Goal: Task Accomplishment & Management: Complete application form

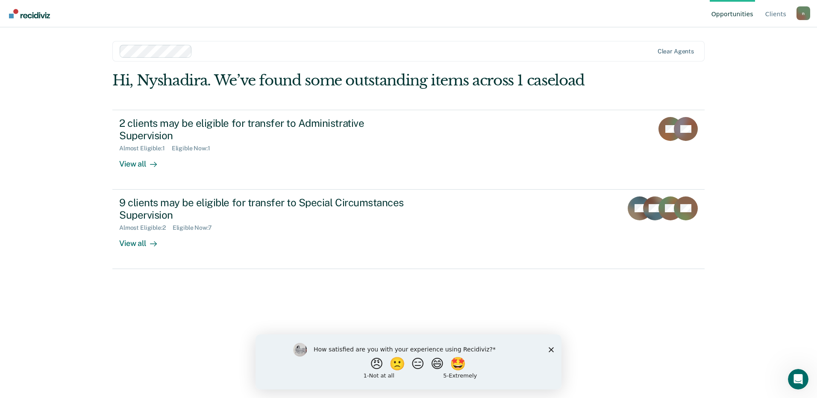
click at [550, 349] on icon "Close survey" at bounding box center [551, 349] width 5 height 5
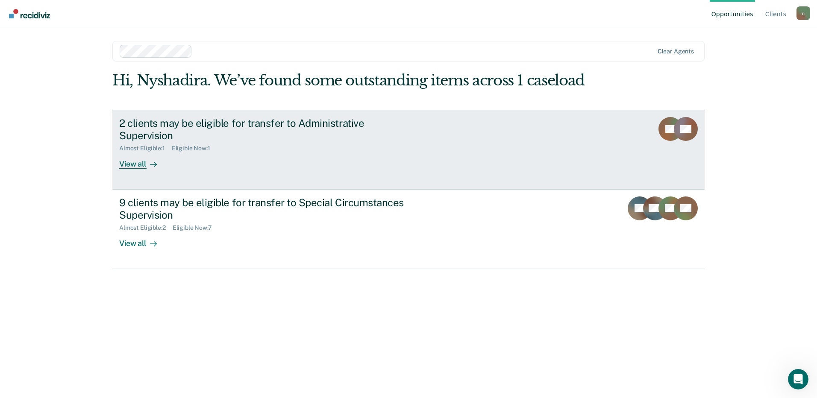
click at [142, 153] on div "View all" at bounding box center [143, 160] width 48 height 17
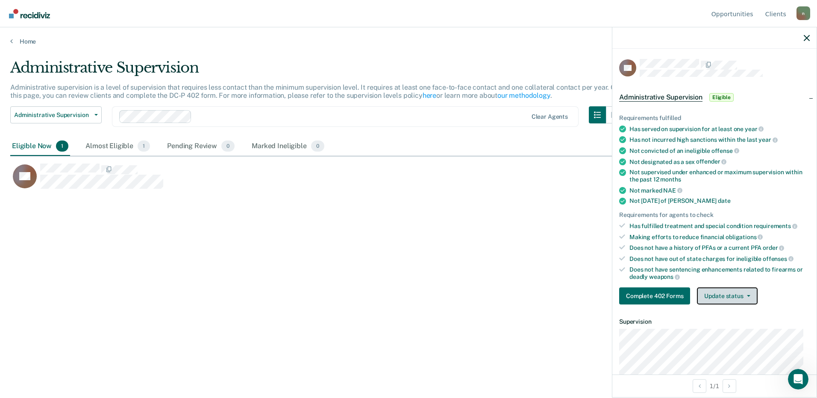
click at [714, 290] on button "Update status" at bounding box center [727, 296] width 60 height 17
click at [773, 239] on div "Making efforts to reduce financial obligations" at bounding box center [720, 237] width 180 height 8
click at [663, 294] on button "Complete 402 Forms" at bounding box center [654, 296] width 71 height 17
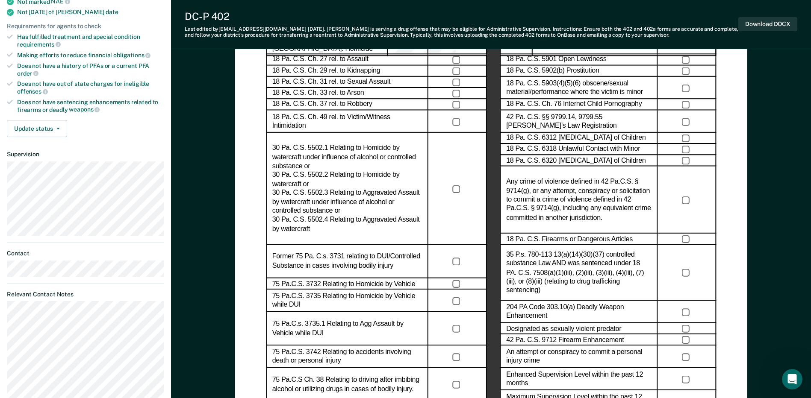
scroll to position [150, 0]
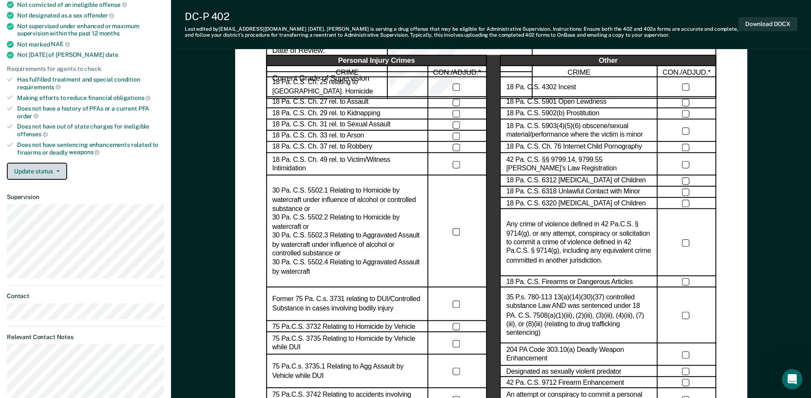
click at [44, 163] on button "Update status" at bounding box center [37, 171] width 60 height 17
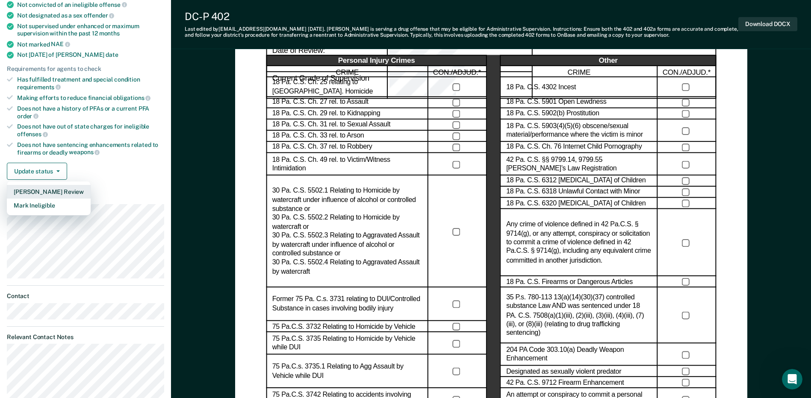
click at [57, 185] on button "[PERSON_NAME] Review" at bounding box center [49, 192] width 84 height 14
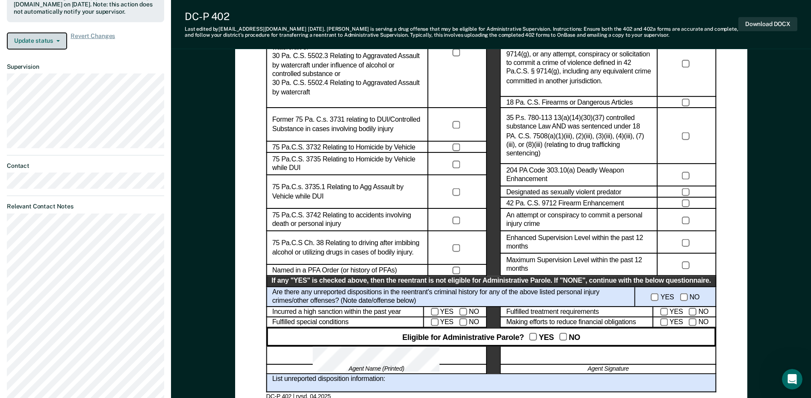
scroll to position [342, 0]
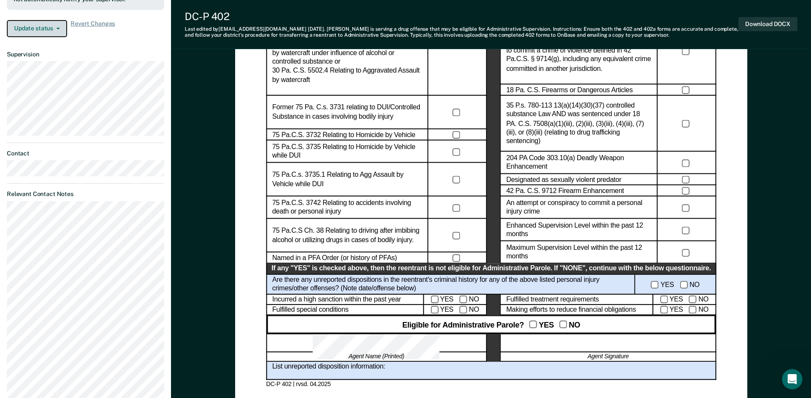
click at [61, 22] on button "Update status" at bounding box center [37, 28] width 60 height 17
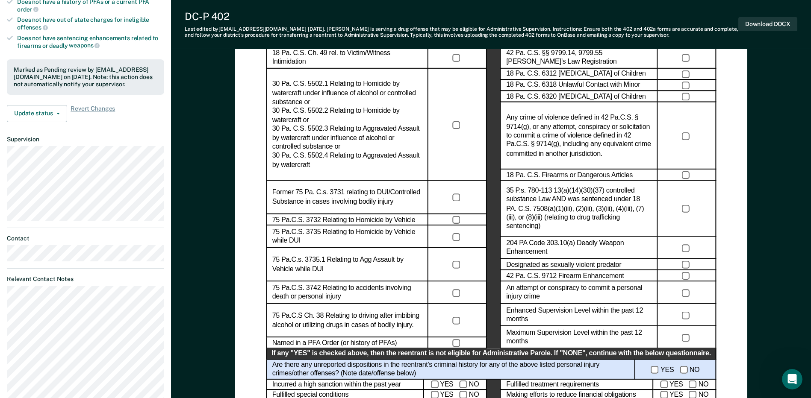
scroll to position [256, 0]
click at [37, 106] on button "Update status" at bounding box center [37, 114] width 60 height 17
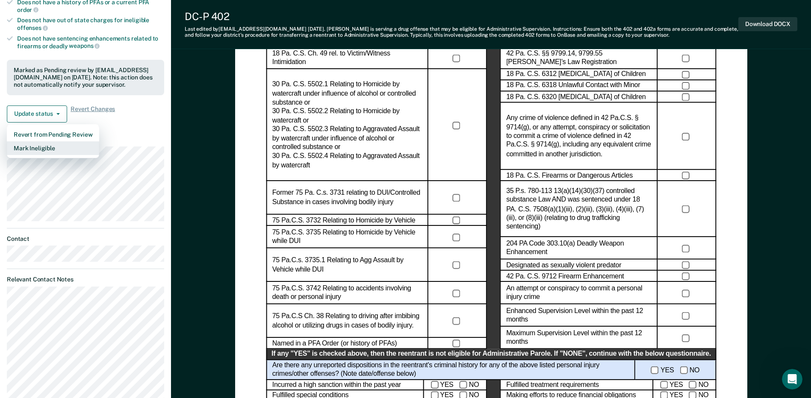
click at [41, 144] on button "Mark Ineligible" at bounding box center [53, 148] width 92 height 14
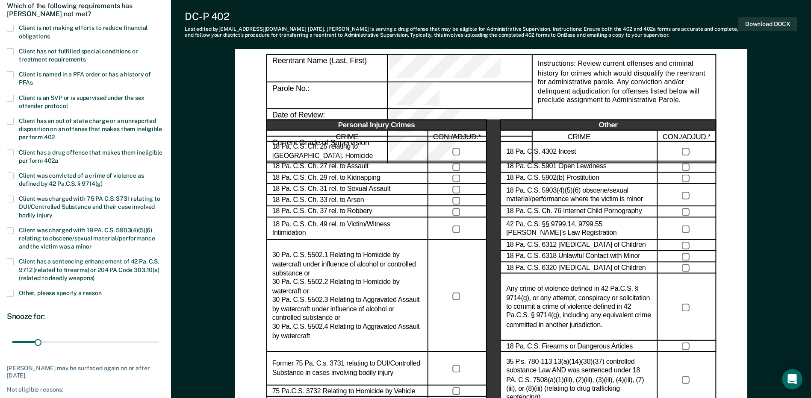
scroll to position [43, 0]
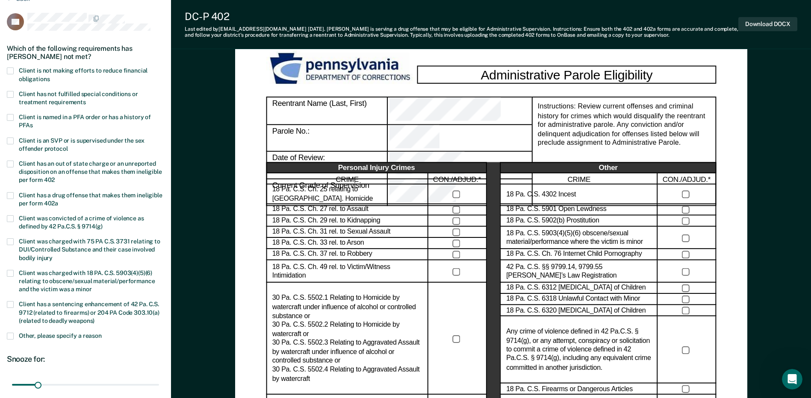
click at [14, 119] on label "Client is named in a PFA order or has a history of PFAs" at bounding box center [85, 122] width 157 height 16
click at [32, 122] on input "Client is named in a PFA order or has a history of PFAs" at bounding box center [32, 122] width 0 height 0
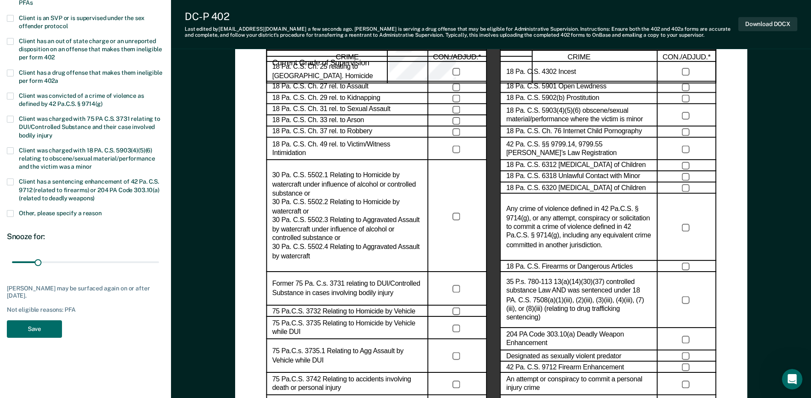
scroll to position [171, 0]
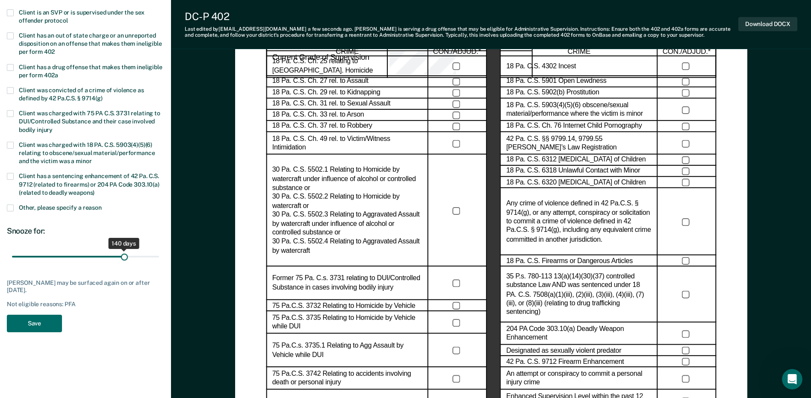
drag, startPoint x: 38, startPoint y: 253, endPoint x: 124, endPoint y: 253, distance: 86.8
click at [124, 253] on input "range" at bounding box center [85, 257] width 147 height 15
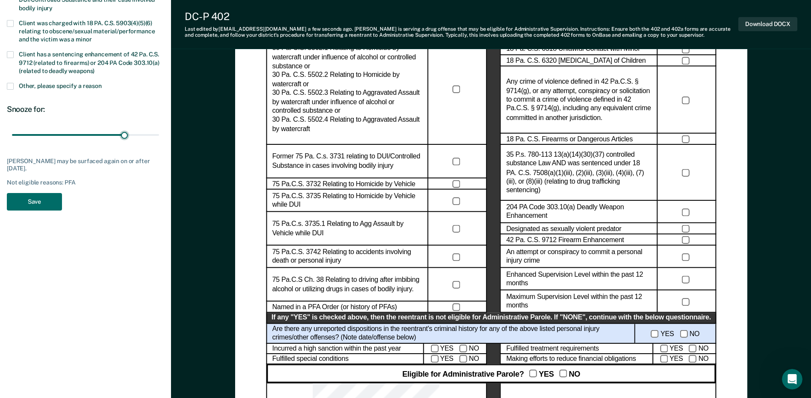
scroll to position [299, 0]
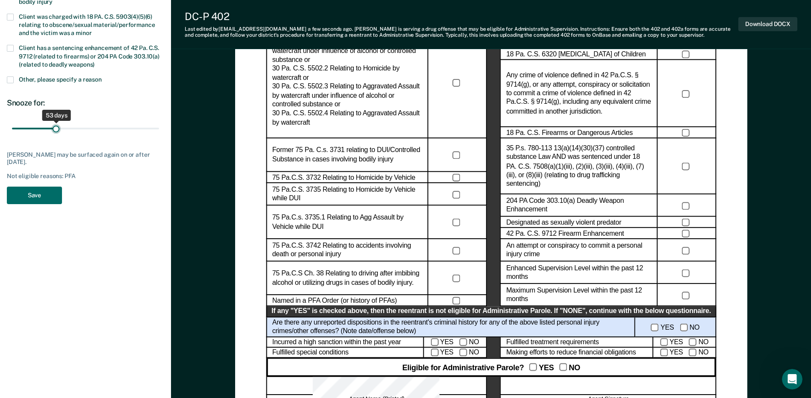
click at [56, 127] on input "range" at bounding box center [85, 128] width 147 height 15
click at [45, 127] on input "range" at bounding box center [85, 128] width 147 height 15
click at [40, 126] on input "range" at bounding box center [85, 128] width 147 height 15
click at [35, 125] on input "range" at bounding box center [85, 128] width 147 height 15
type input "30"
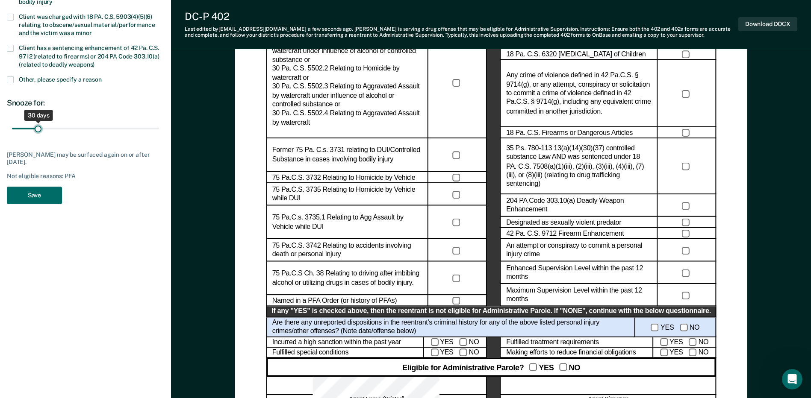
click at [38, 126] on input "range" at bounding box center [85, 128] width 147 height 15
click at [47, 193] on button "Save" at bounding box center [34, 196] width 55 height 18
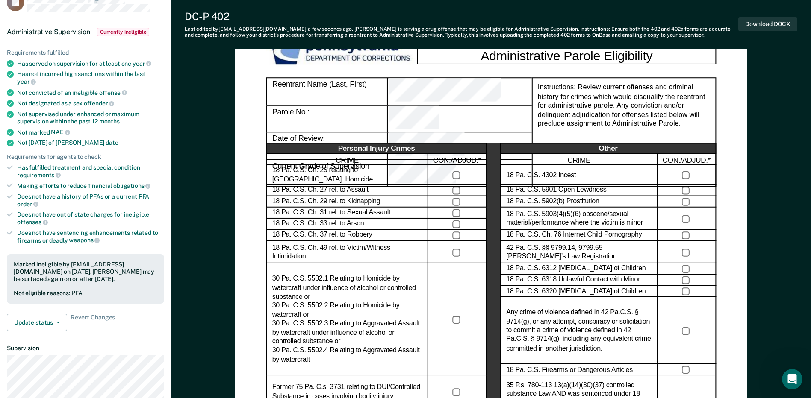
scroll to position [0, 0]
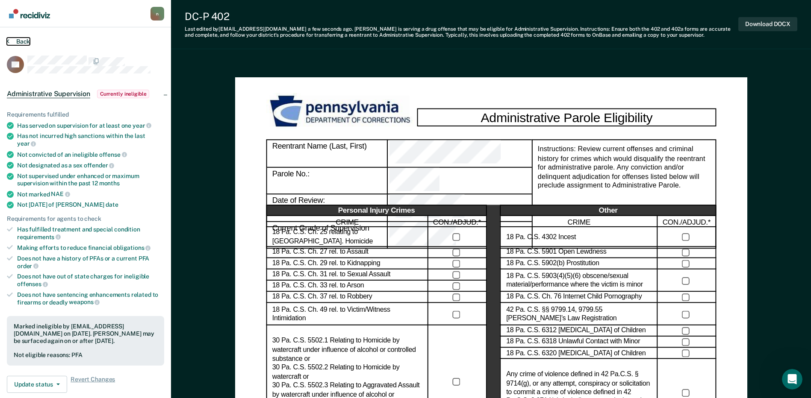
click at [10, 42] on button "Back" at bounding box center [18, 42] width 23 height 8
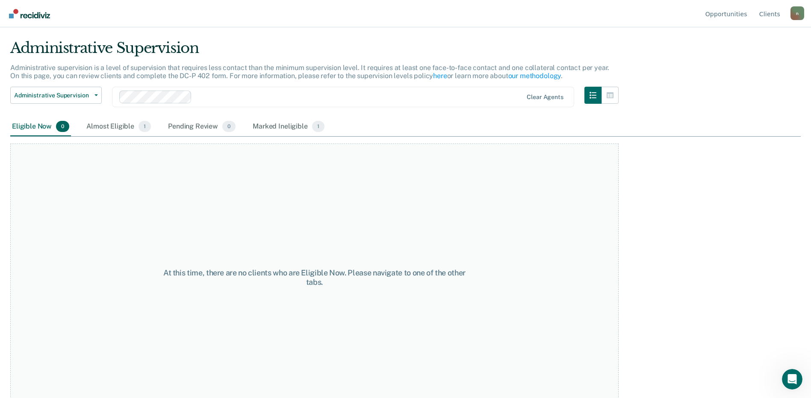
scroll to position [33, 0]
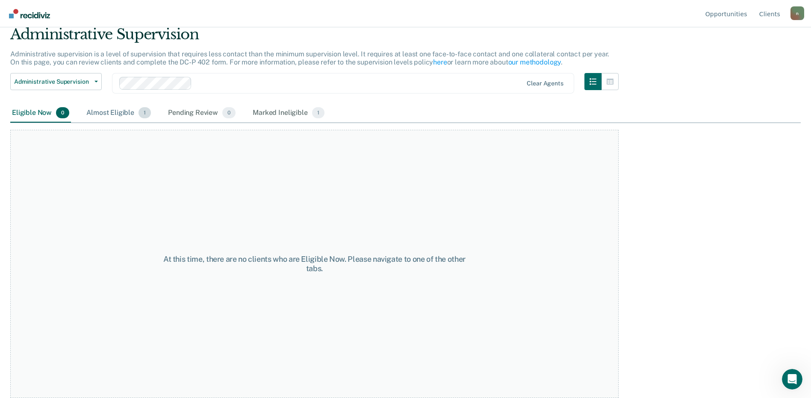
click at [111, 115] on div "Almost Eligible 1" at bounding box center [119, 113] width 68 height 19
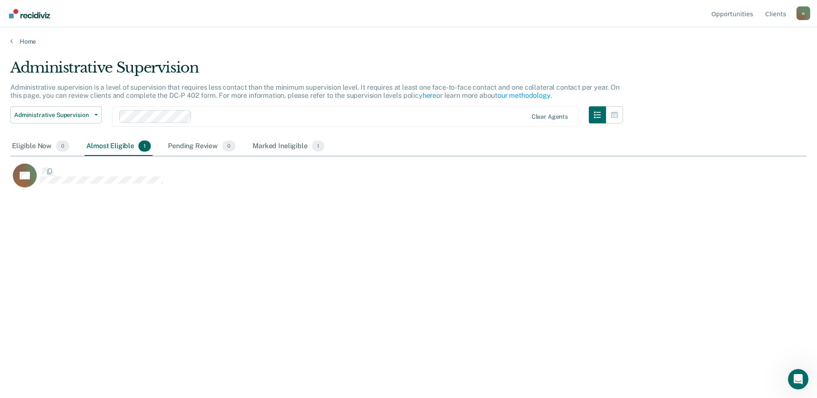
scroll to position [269, 790]
click at [185, 147] on div "Pending Review 0" at bounding box center [201, 146] width 71 height 19
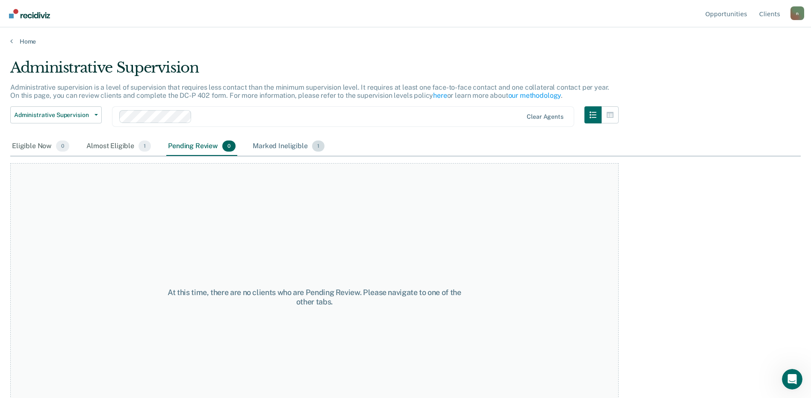
click at [287, 146] on div "Marked Ineligible 1" at bounding box center [288, 146] width 75 height 19
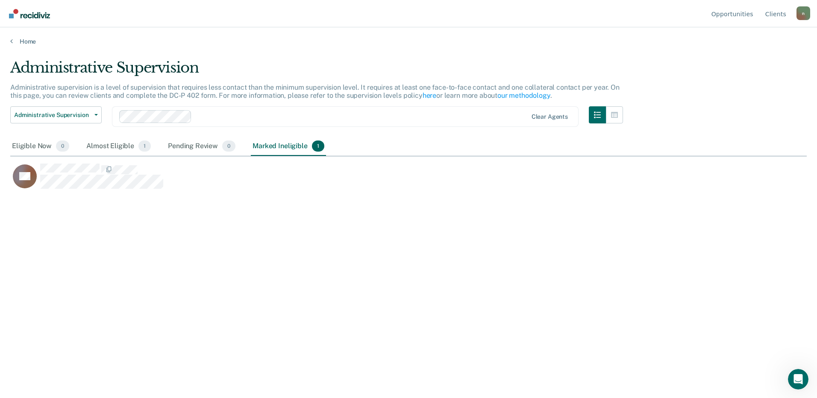
click at [221, 289] on div "Administrative Supervision Administrative supervision is a level of supervision…" at bounding box center [408, 196] width 797 height 275
click at [62, 114] on span "Administrative Supervision" at bounding box center [52, 115] width 77 height 7
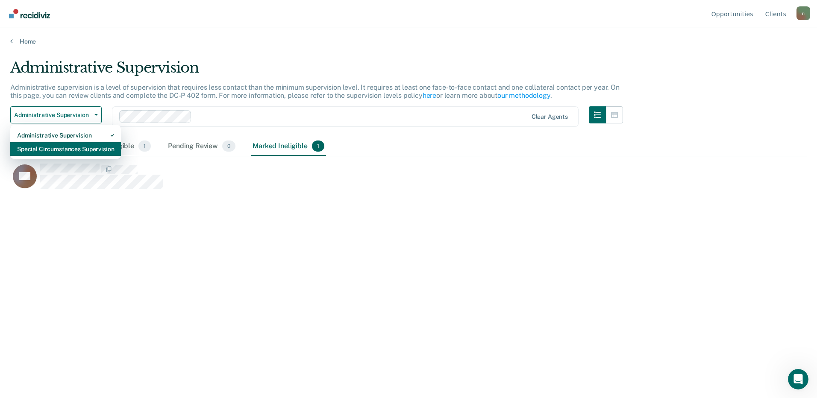
click at [66, 147] on div "Special Circumstances Supervision" at bounding box center [65, 149] width 97 height 14
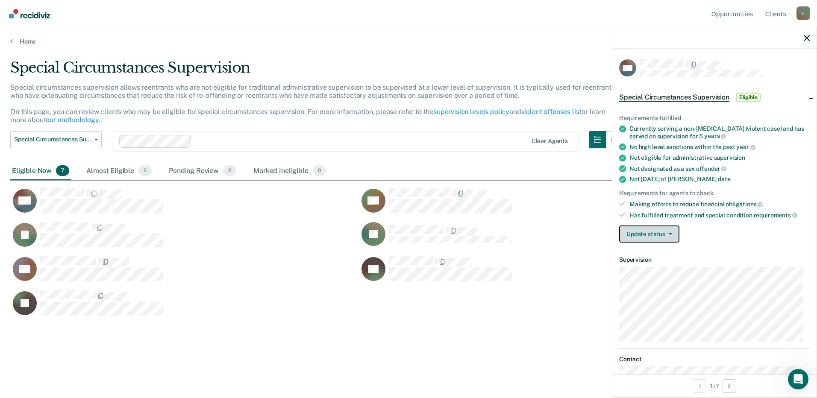
click at [661, 236] on button "Update status" at bounding box center [649, 234] width 60 height 17
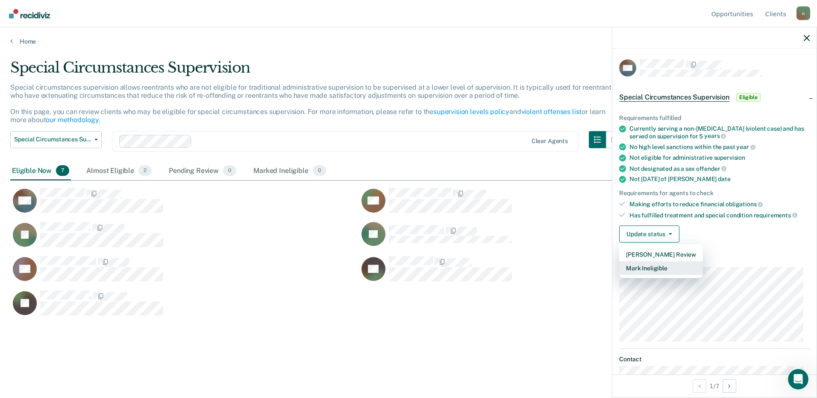
click at [666, 270] on button "Mark Ineligible" at bounding box center [661, 269] width 84 height 14
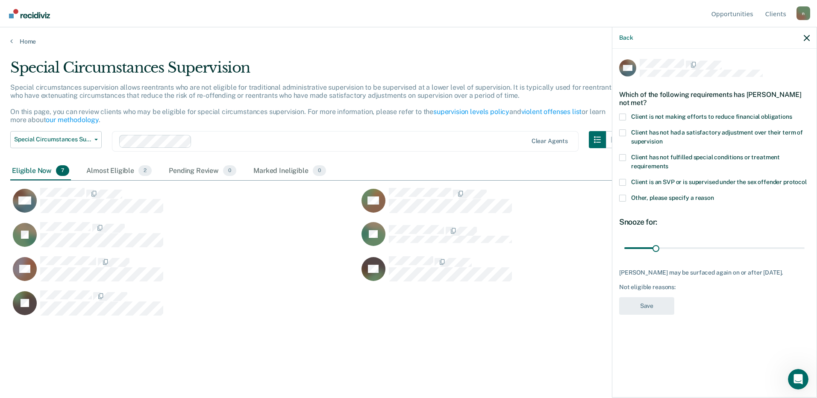
click at [622, 115] on span at bounding box center [622, 117] width 7 height 7
click at [792, 114] on input "Client is not making efforts to reduce financial obligations" at bounding box center [792, 114] width 0 height 0
drag, startPoint x: 657, startPoint y: 245, endPoint x: 705, endPoint y: 243, distance: 47.5
click at [705, 243] on input "range" at bounding box center [714, 248] width 180 height 15
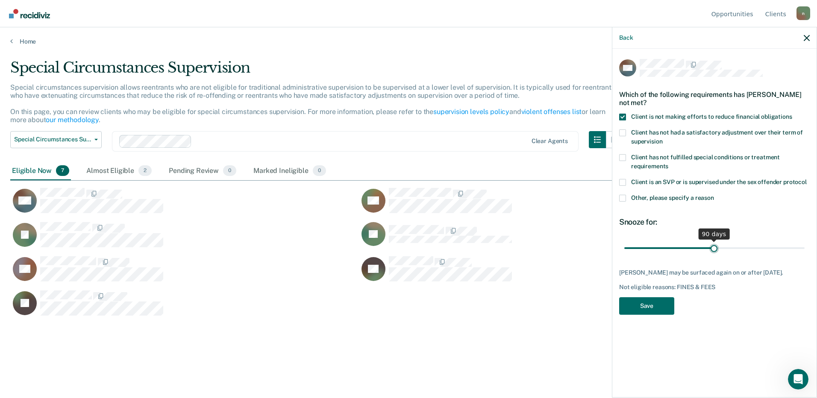
drag, startPoint x: 707, startPoint y: 246, endPoint x: 714, endPoint y: 246, distance: 7.7
type input "90"
click at [714, 246] on input "range" at bounding box center [714, 248] width 180 height 15
click at [649, 306] on button "Save" at bounding box center [646, 307] width 55 height 18
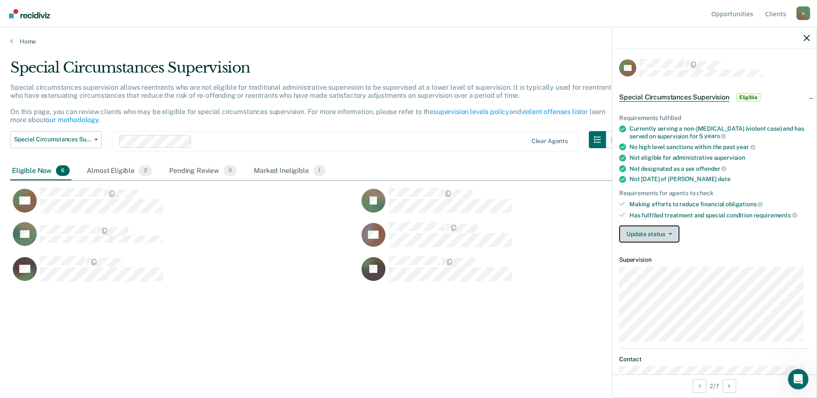
click at [639, 233] on button "Update status" at bounding box center [649, 234] width 60 height 17
click at [712, 232] on div "Update status [PERSON_NAME] Review Mark Ineligible" at bounding box center [714, 234] width 191 height 17
click at [663, 233] on button "Update status" at bounding box center [649, 234] width 60 height 17
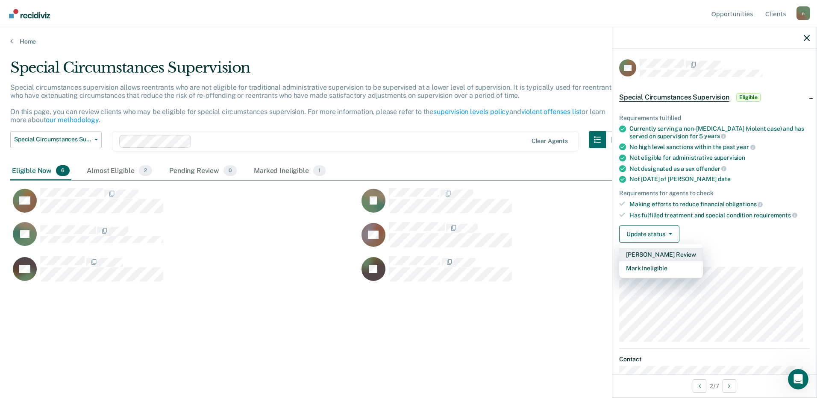
click at [674, 253] on button "[PERSON_NAME] Review" at bounding box center [661, 255] width 84 height 14
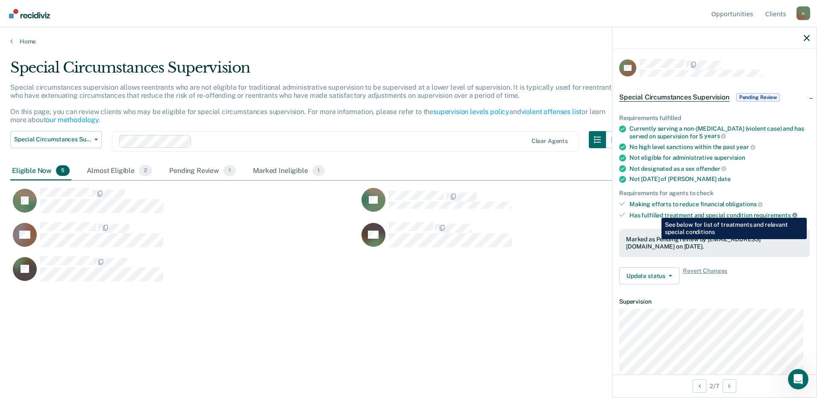
click at [792, 213] on icon at bounding box center [794, 215] width 5 height 5
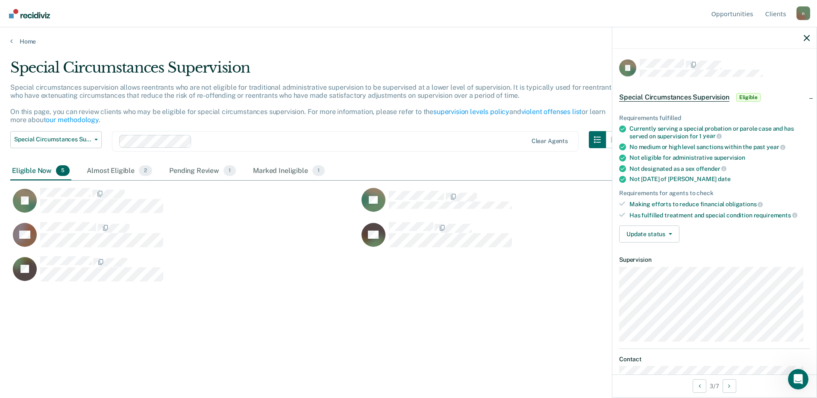
drag, startPoint x: 702, startPoint y: 237, endPoint x: 734, endPoint y: 250, distance: 34.9
click at [705, 239] on div "Update status [PERSON_NAME] Review Mark Ineligible" at bounding box center [714, 234] width 191 height 17
click at [657, 231] on button "Update status" at bounding box center [649, 234] width 60 height 17
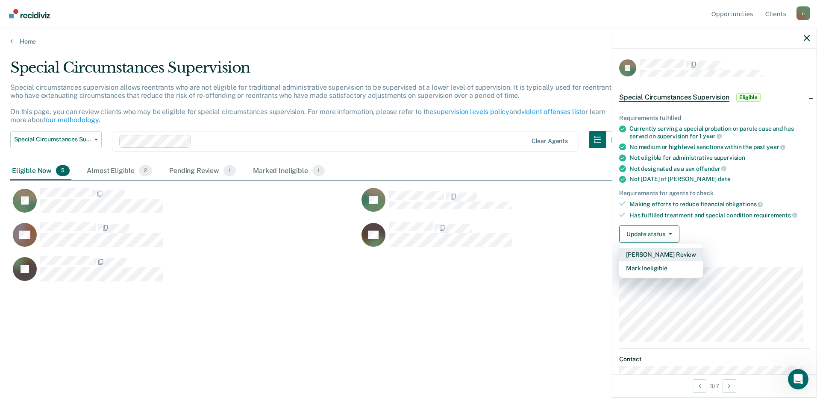
click at [666, 254] on button "[PERSON_NAME] Review" at bounding box center [661, 255] width 84 height 14
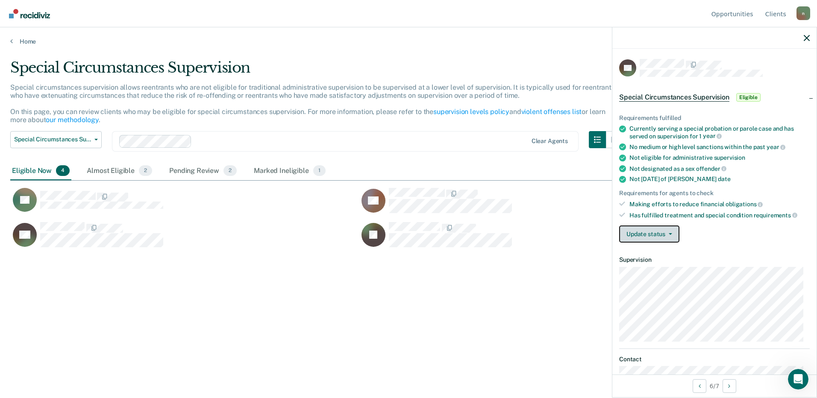
click at [668, 237] on button "Update status" at bounding box center [649, 234] width 60 height 17
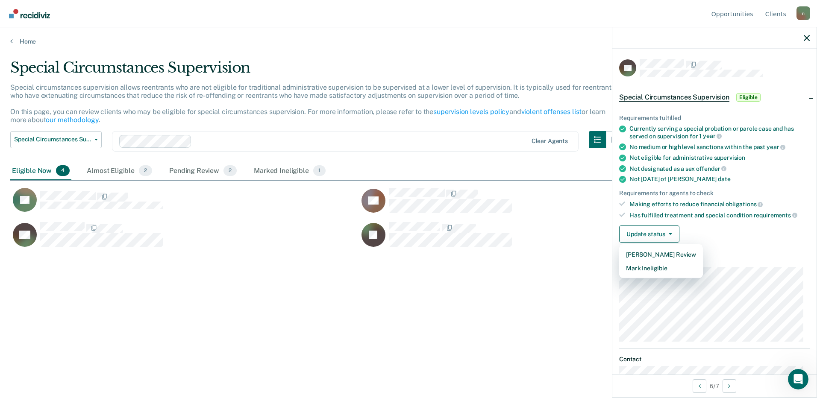
click at [694, 229] on div "Update status [PERSON_NAME] Review Mark Ineligible" at bounding box center [714, 234] width 191 height 17
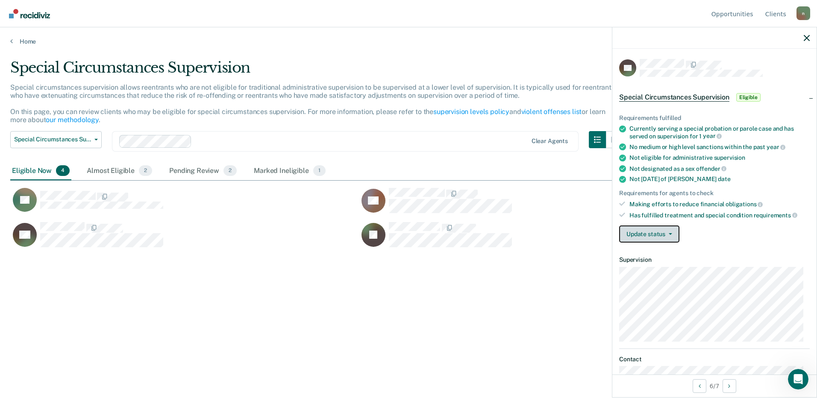
click at [645, 227] on button "Update status" at bounding box center [649, 234] width 60 height 17
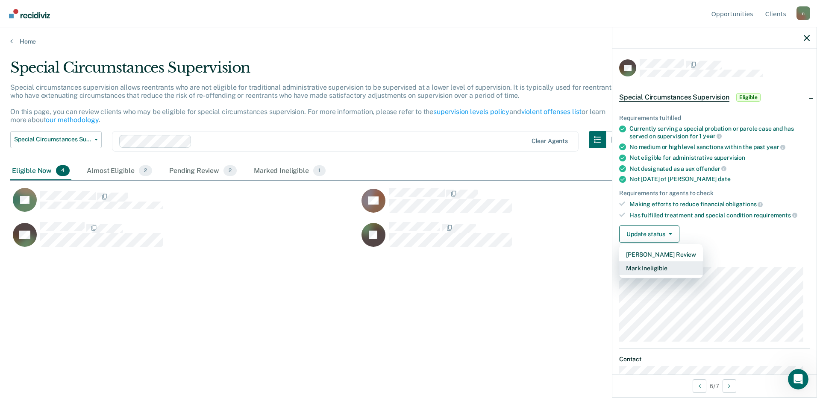
click at [649, 265] on button "Mark Ineligible" at bounding box center [661, 269] width 84 height 14
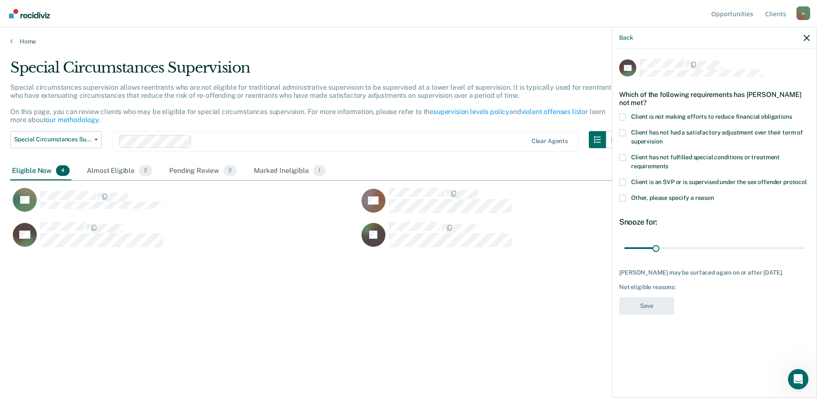
click at [624, 117] on span at bounding box center [622, 117] width 7 height 7
click at [792, 114] on input "Client is not making efforts to reduce financial obligations" at bounding box center [792, 114] width 0 height 0
drag, startPoint x: 653, startPoint y: 245, endPoint x: 685, endPoint y: 246, distance: 32.5
type input "60"
click at [685, 246] on input "range" at bounding box center [714, 248] width 180 height 15
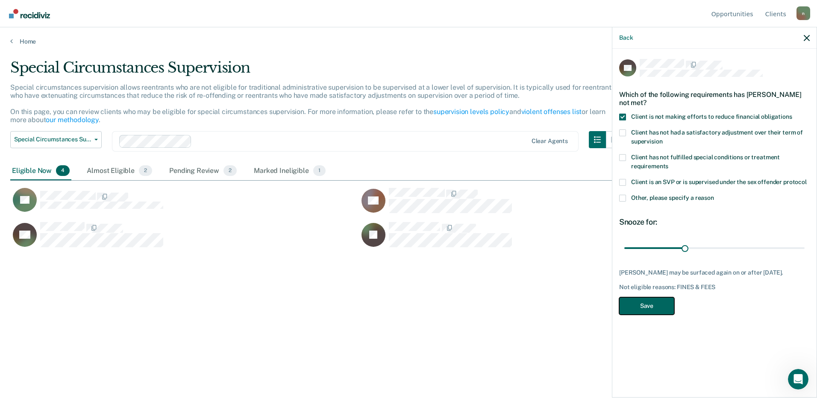
click at [666, 304] on button "Save" at bounding box center [646, 307] width 55 height 18
